Goal: Task Accomplishment & Management: Use online tool/utility

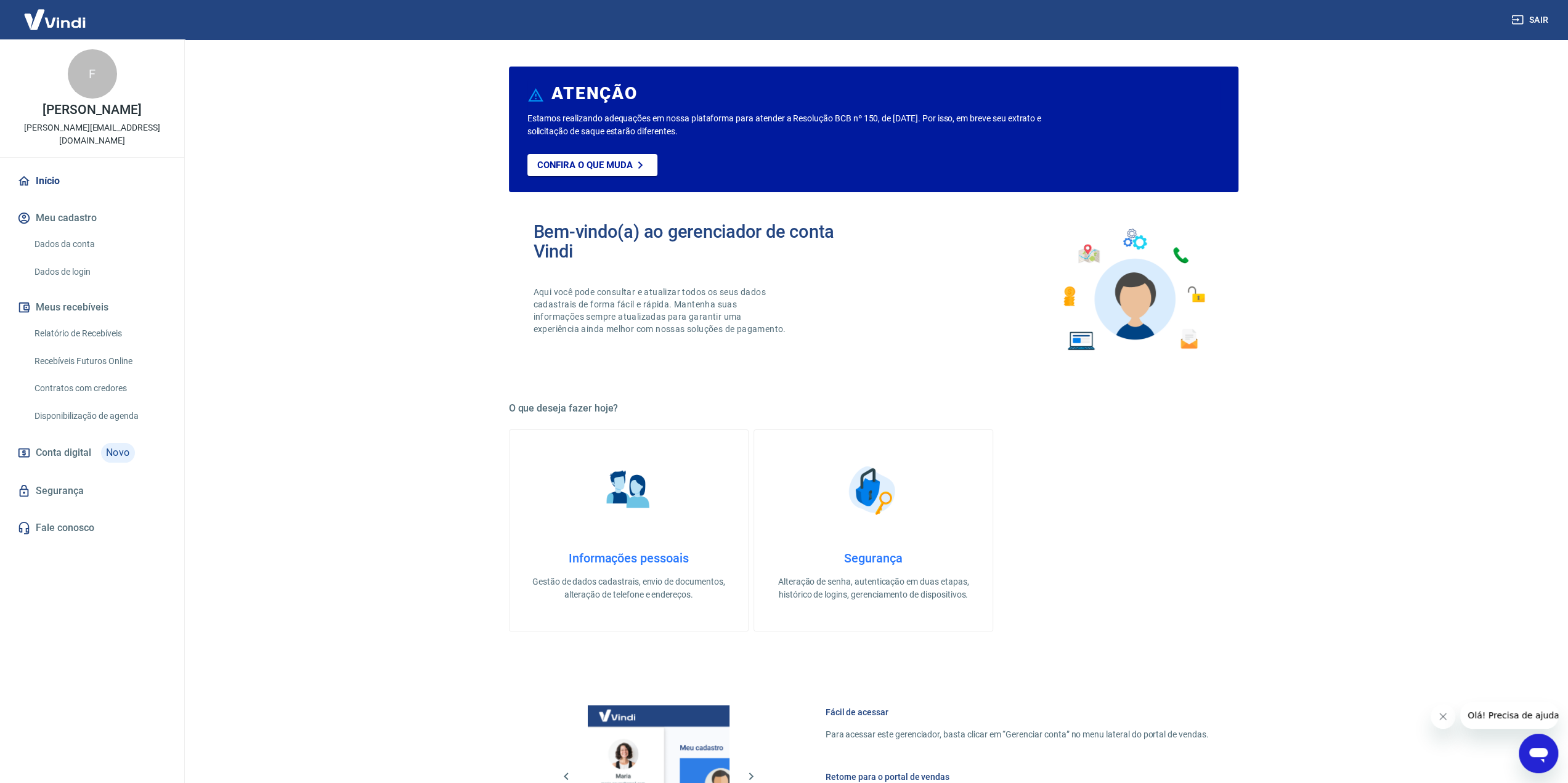
click at [113, 323] on link "Relatório de Recebíveis" at bounding box center [99, 333] width 140 height 25
